Goal: Task Accomplishment & Management: Use online tool/utility

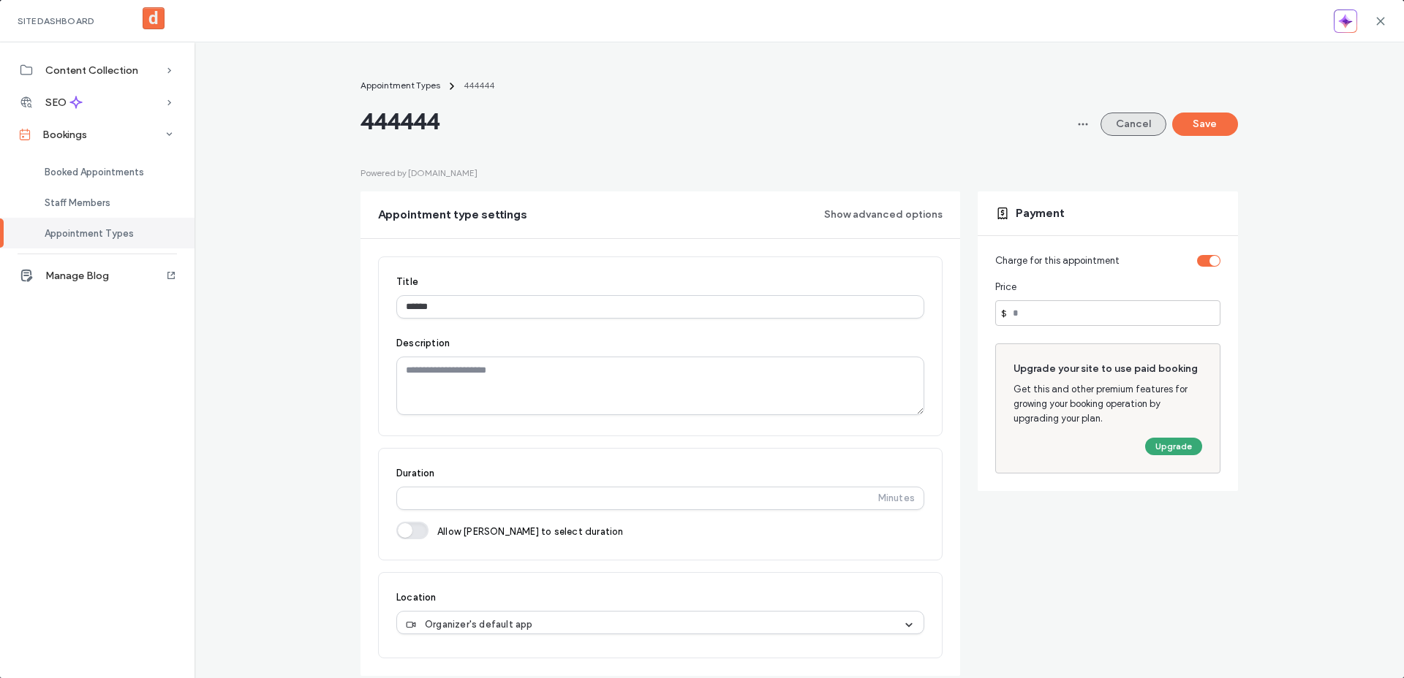
click at [1143, 124] on button "Cancel" at bounding box center [1133, 124] width 66 height 23
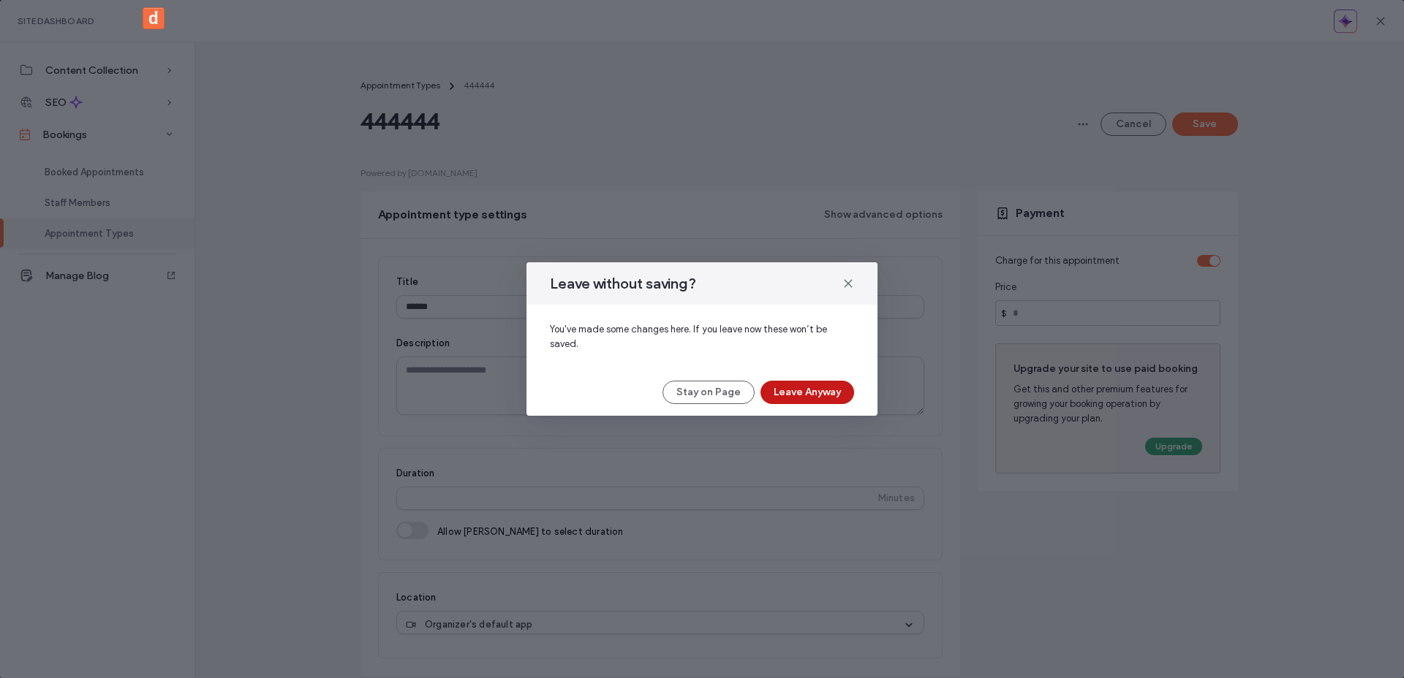
click at [803, 390] on button "Leave Anyway" at bounding box center [807, 392] width 94 height 23
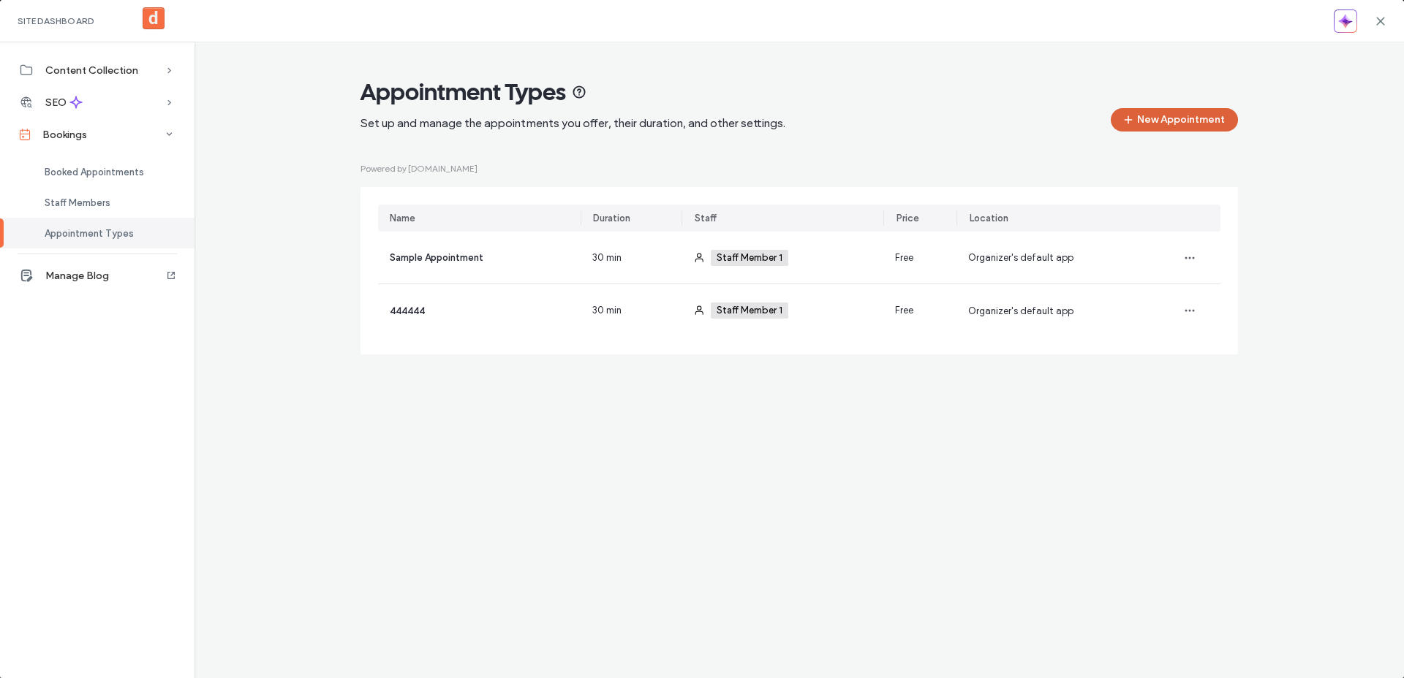
click at [1197, 124] on button "New Appointment" at bounding box center [1174, 119] width 127 height 23
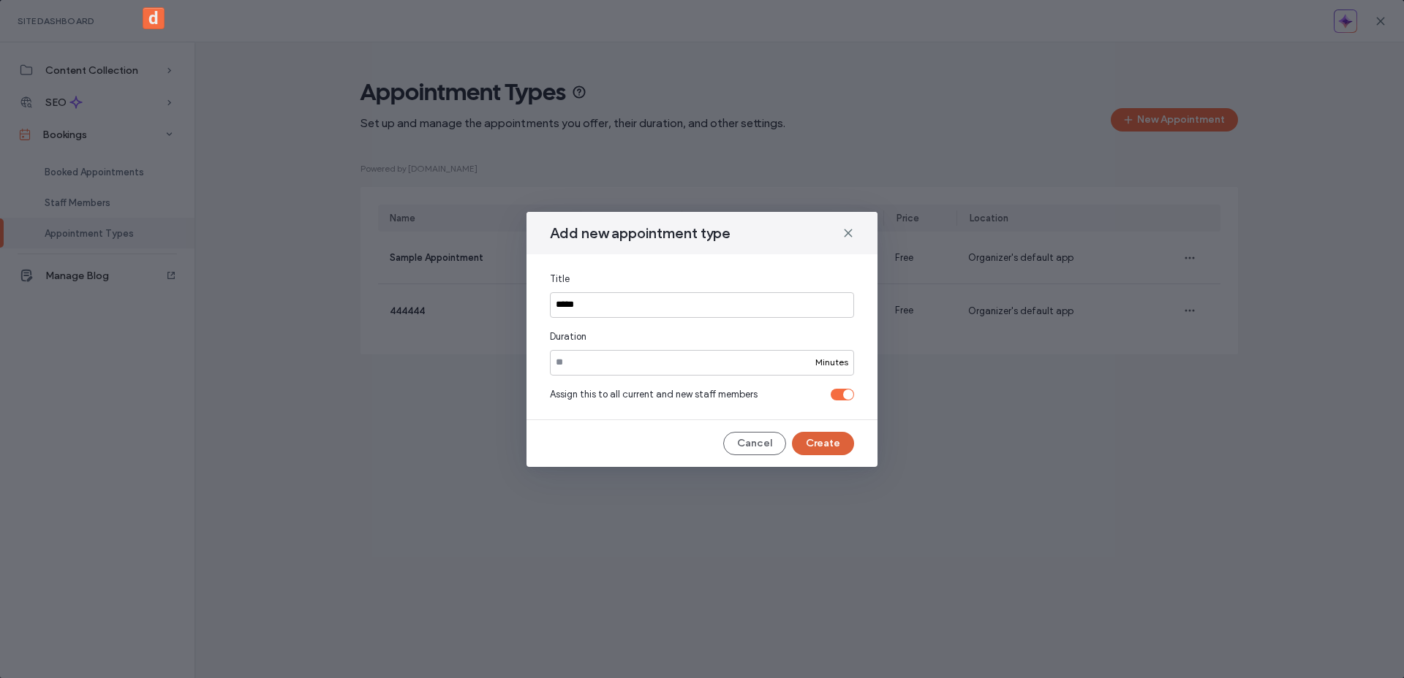
type input "*****"
click at [812, 444] on button "Create" at bounding box center [823, 443] width 62 height 23
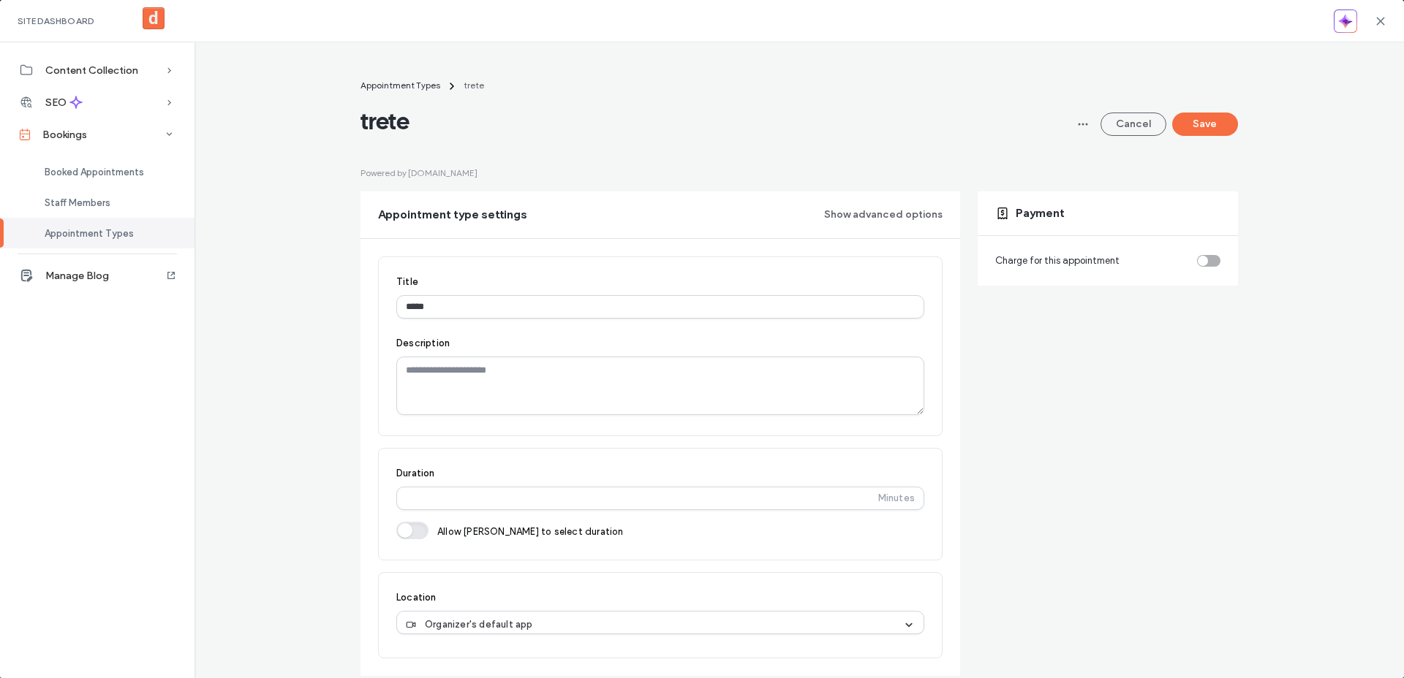
click at [1216, 260] on div "toggle" at bounding box center [1208, 261] width 23 height 12
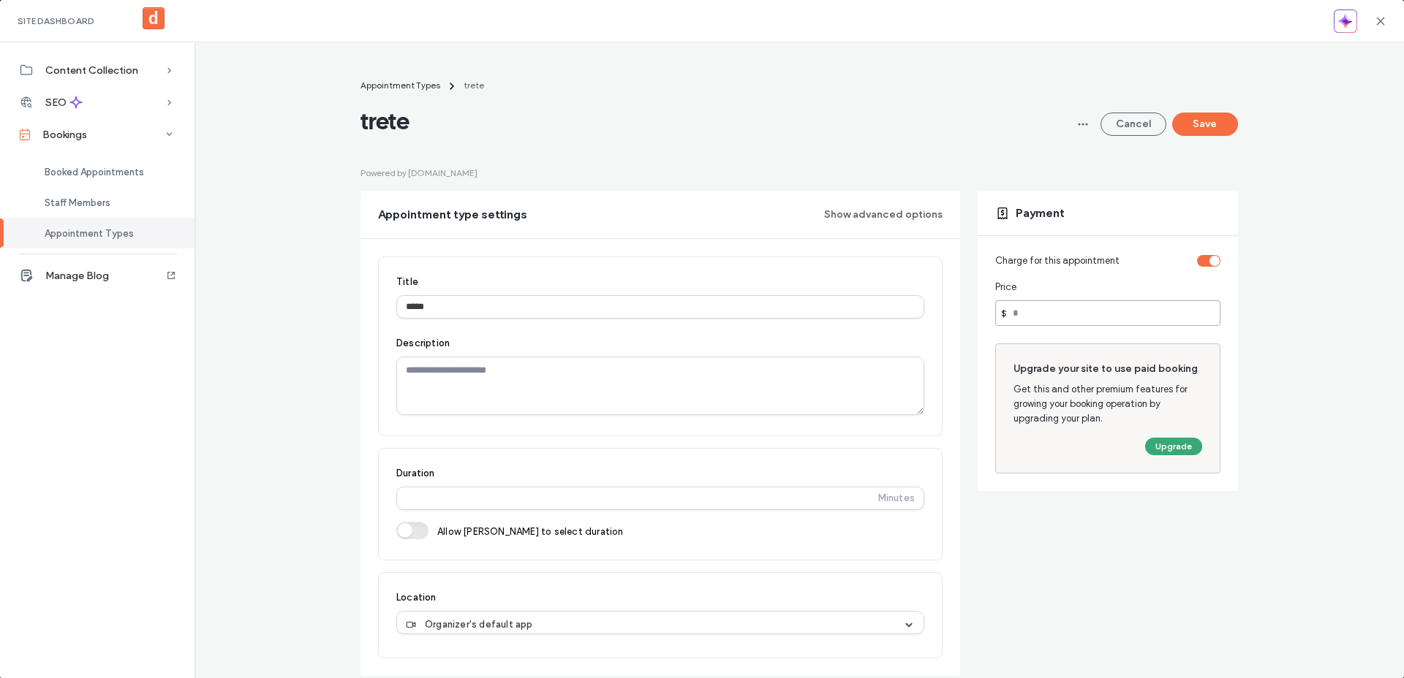
click at [1116, 313] on input "number" at bounding box center [1107, 313] width 225 height 26
type input "****"
click at [1225, 128] on button "Save" at bounding box center [1205, 124] width 66 height 23
click at [1198, 120] on button "Save" at bounding box center [1205, 124] width 66 height 23
click at [1358, 64] on icon at bounding box center [1356, 64] width 12 height 12
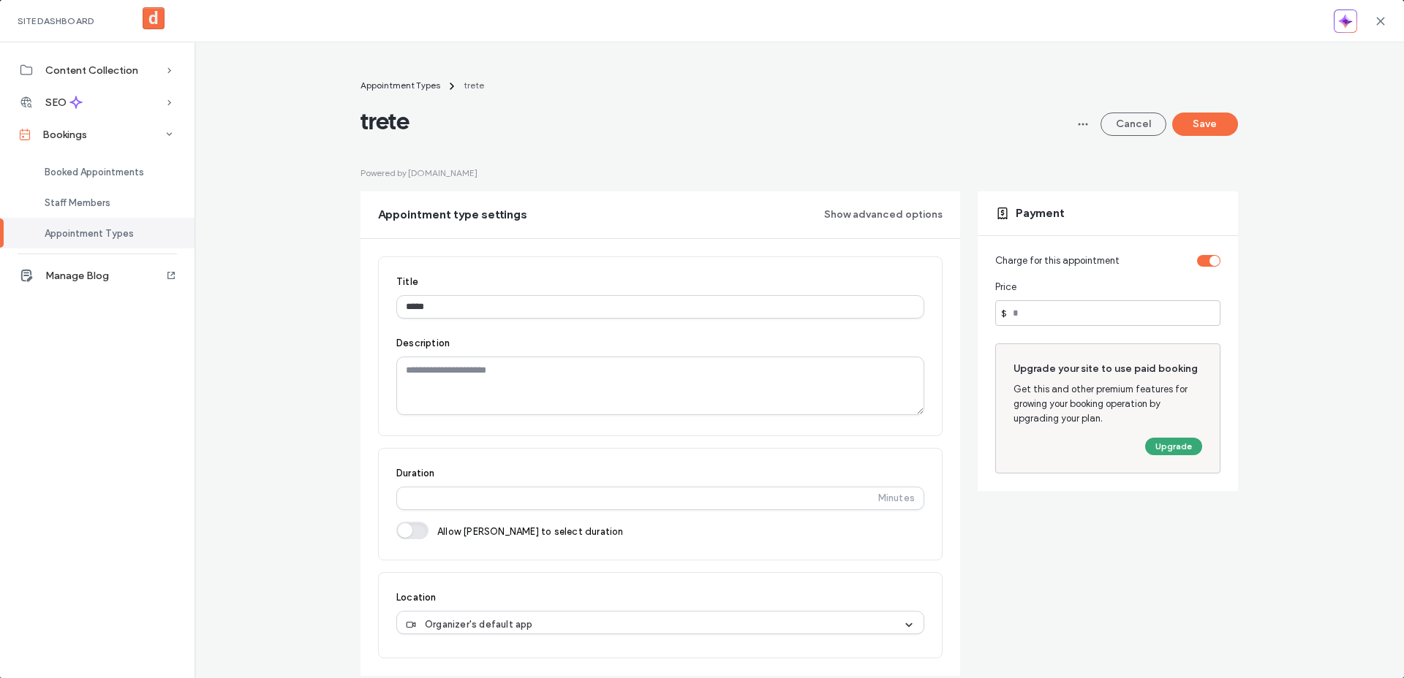
click at [1165, 459] on div "Upgrade your site to use paid booking Get this and other premium features for g…" at bounding box center [1107, 409] width 225 height 130
click at [1143, 128] on button "Cancel" at bounding box center [1133, 124] width 66 height 23
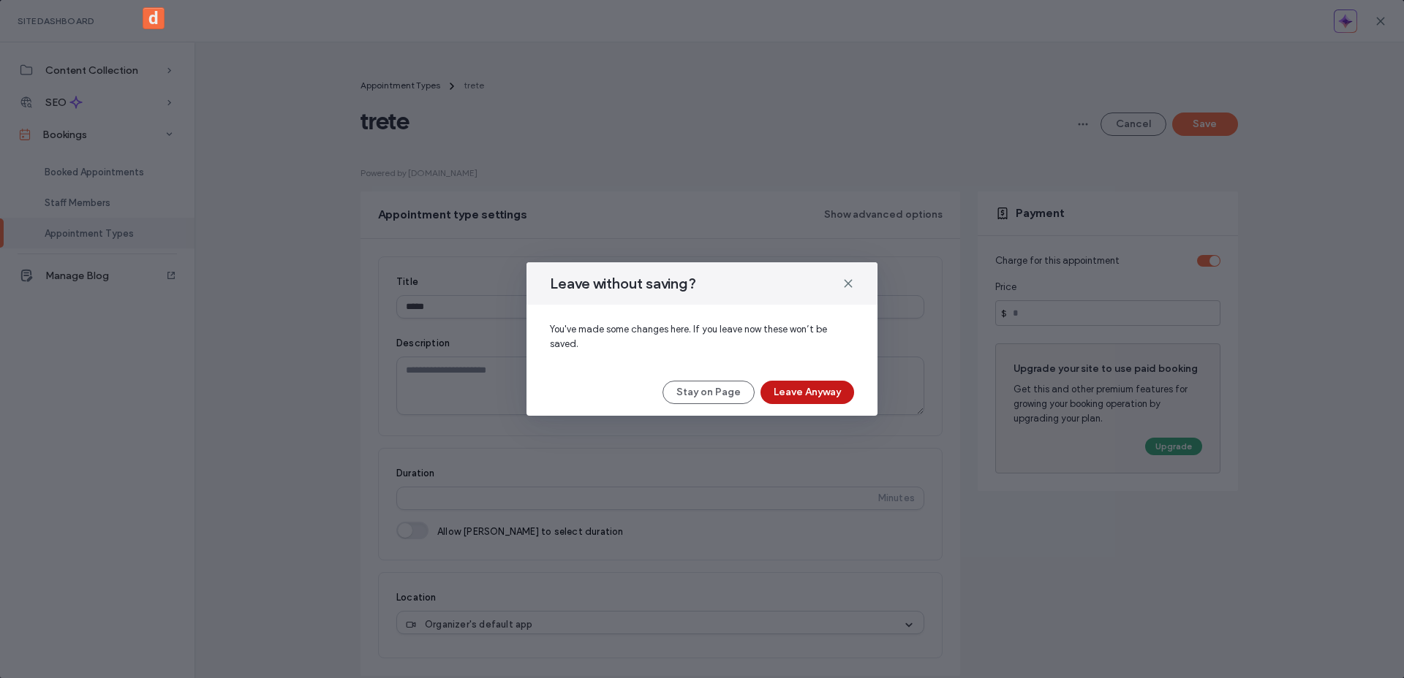
click at [820, 385] on button "Leave Anyway" at bounding box center [807, 392] width 94 height 23
